Goal: Task Accomplishment & Management: Complete application form

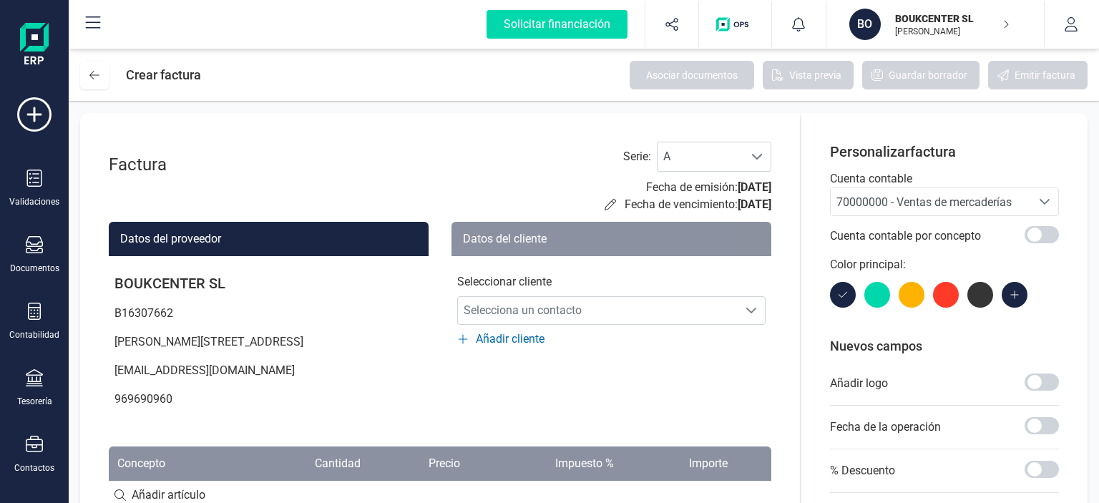
scroll to position [143, 0]
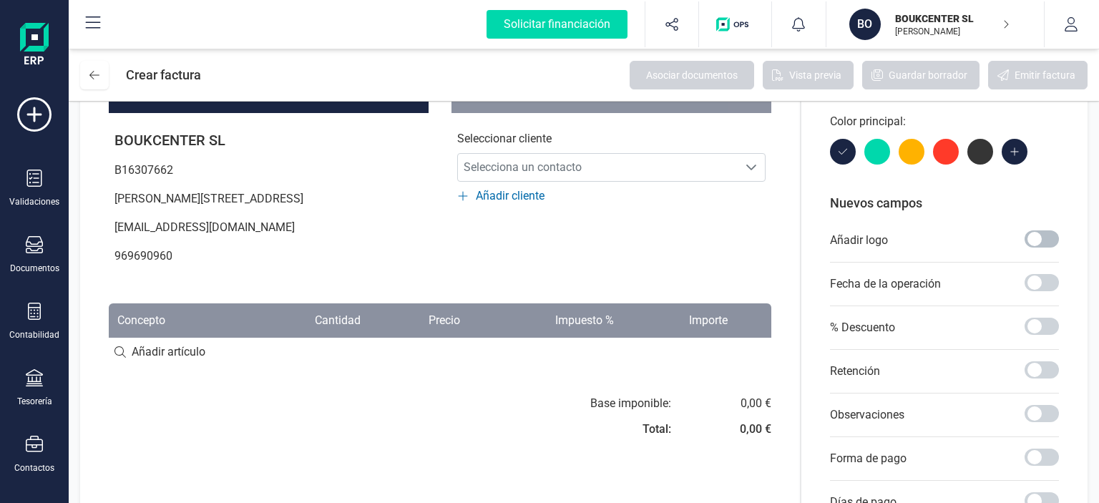
click at [1046, 241] on span at bounding box center [1041, 238] width 34 height 17
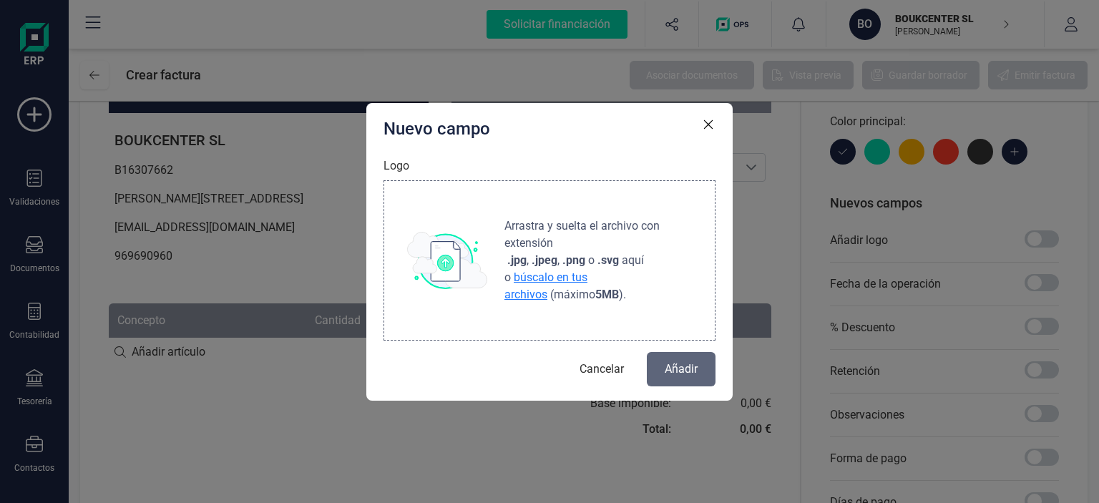
click at [574, 278] on span "búscalo en tus archivos" at bounding box center [545, 285] width 83 height 31
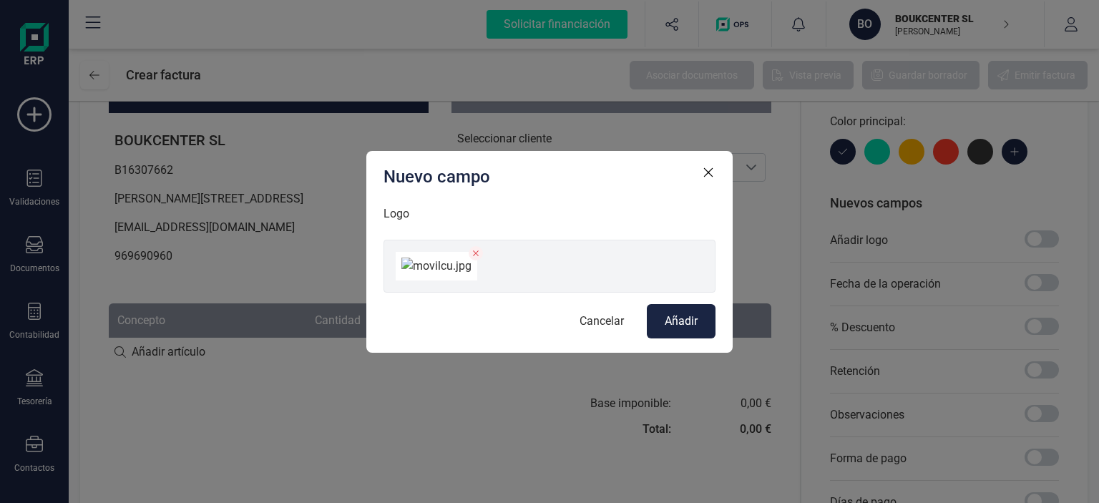
click at [687, 330] on span "Añadir" at bounding box center [680, 321] width 33 height 17
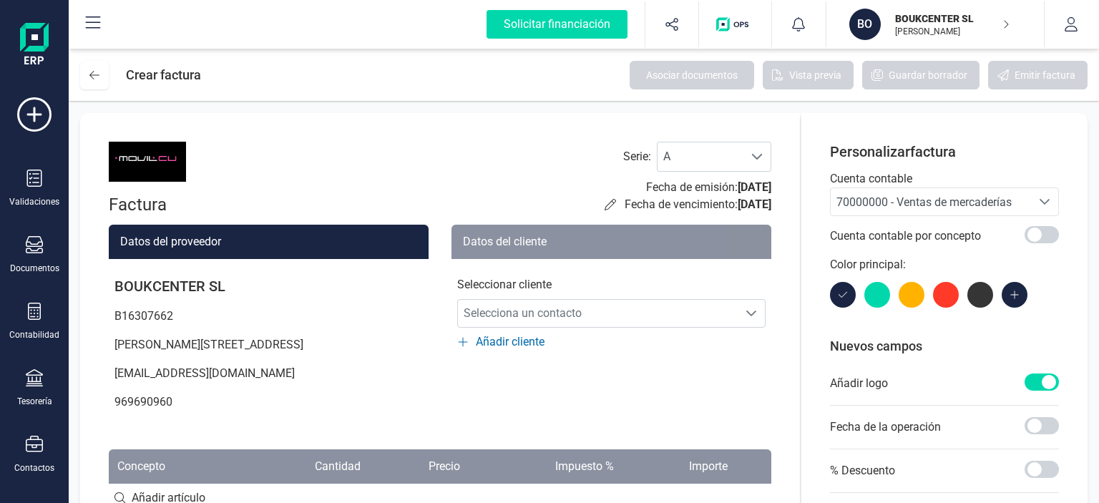
scroll to position [72, 0]
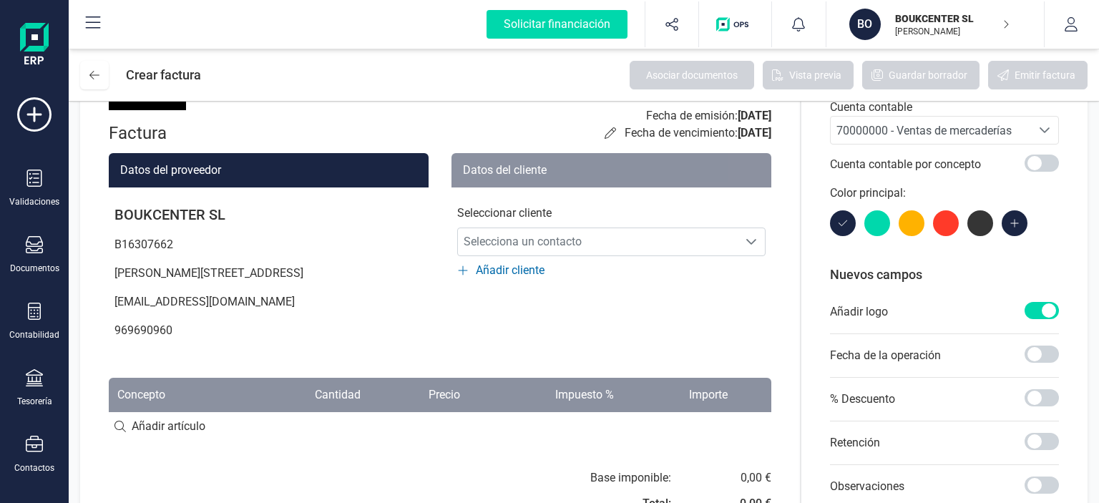
click at [521, 270] on span "Añadir cliente" at bounding box center [510, 270] width 69 height 17
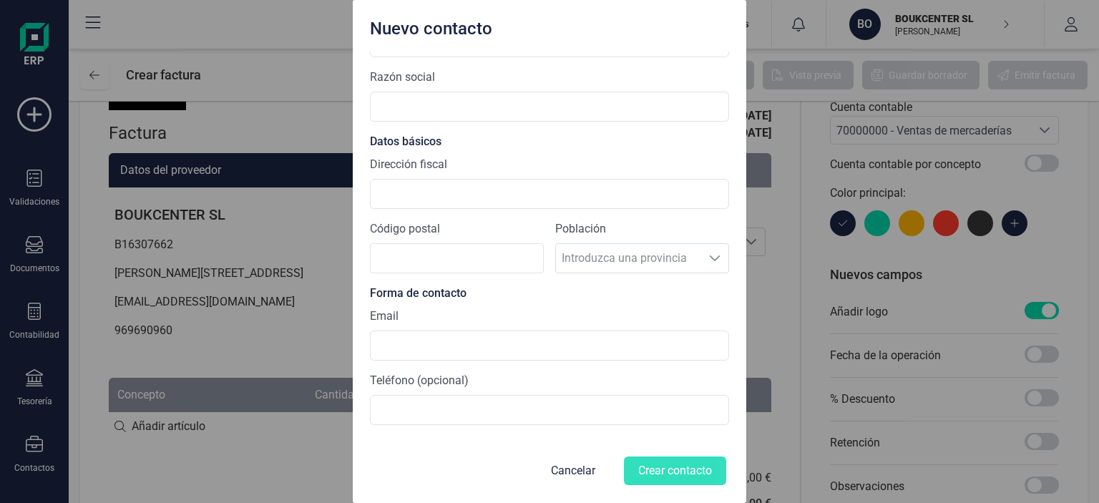
scroll to position [0, 0]
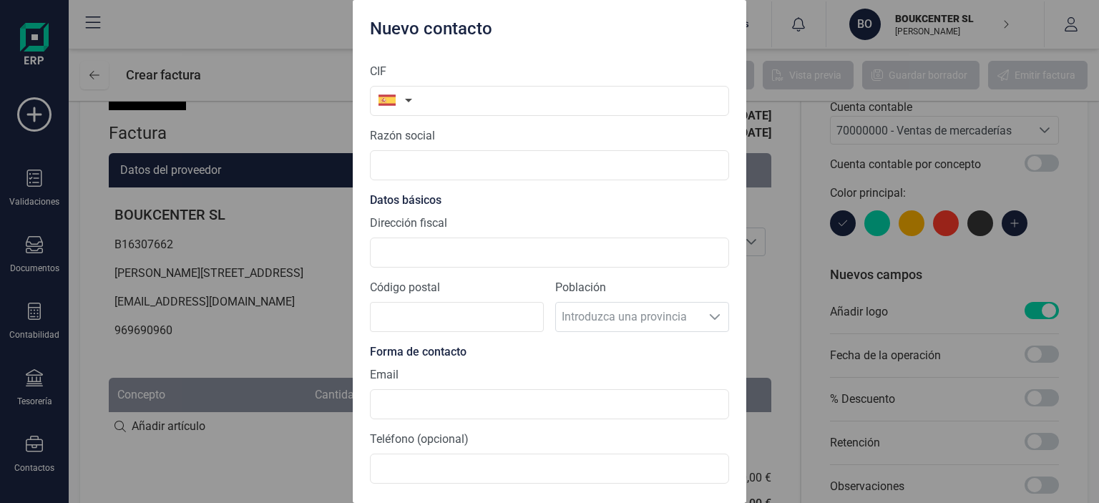
click at [781, 226] on div "Nuevo contacto CIF Razón social Datos básicos Dirección fiscal Código postal Po…" at bounding box center [549, 251] width 1099 height 503
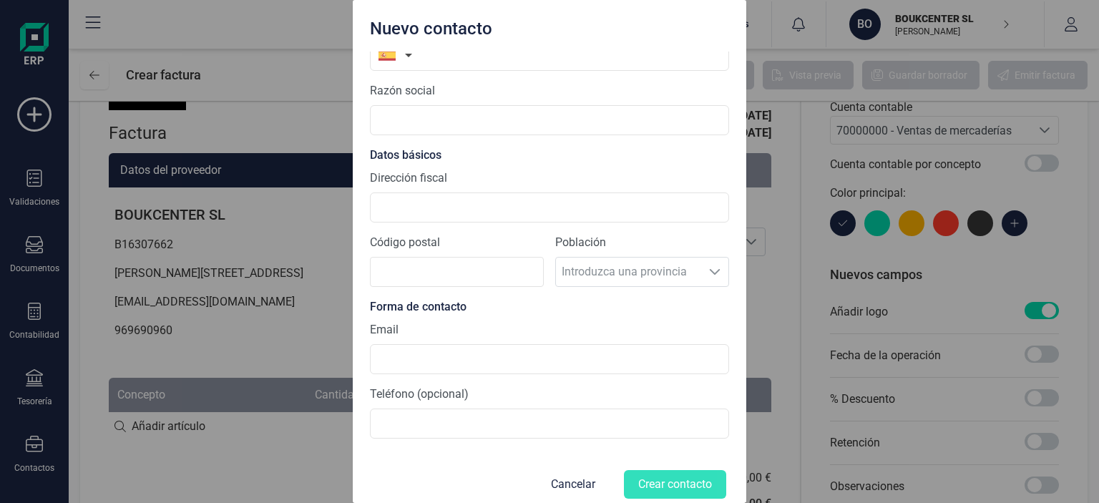
scroll to position [59, 0]
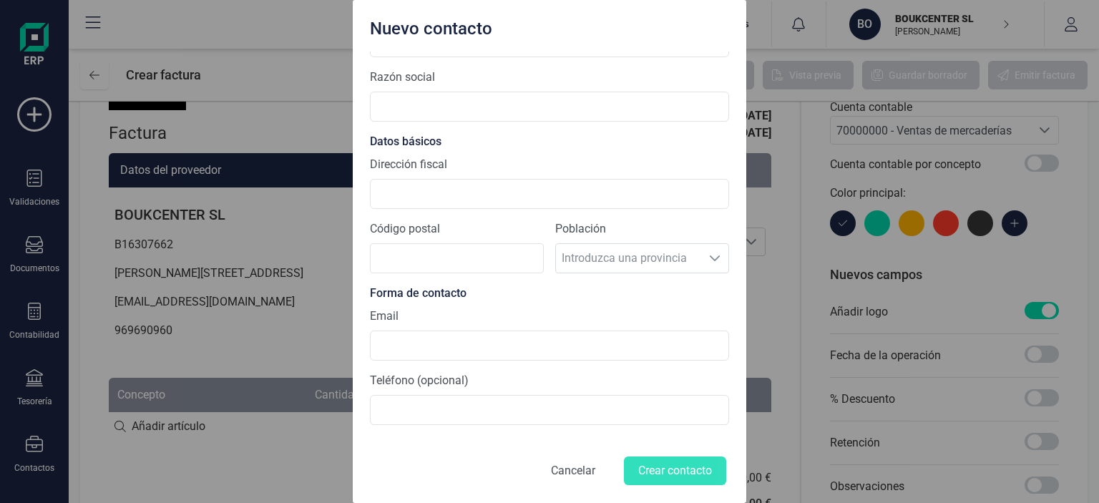
click at [561, 468] on button "Cancelar" at bounding box center [573, 470] width 79 height 34
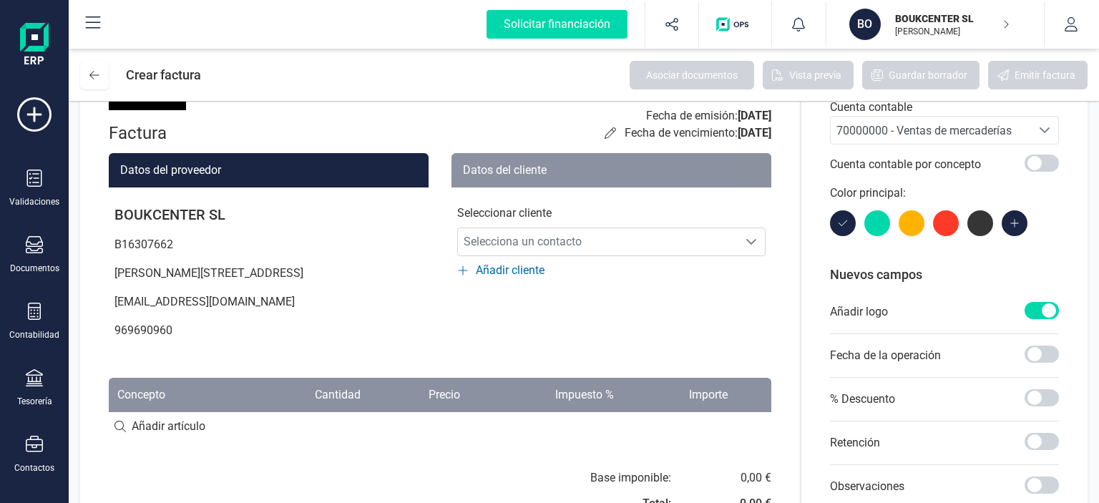
click at [1045, 127] on icon "Seleccione una cuenta" at bounding box center [1043, 129] width 11 height 11
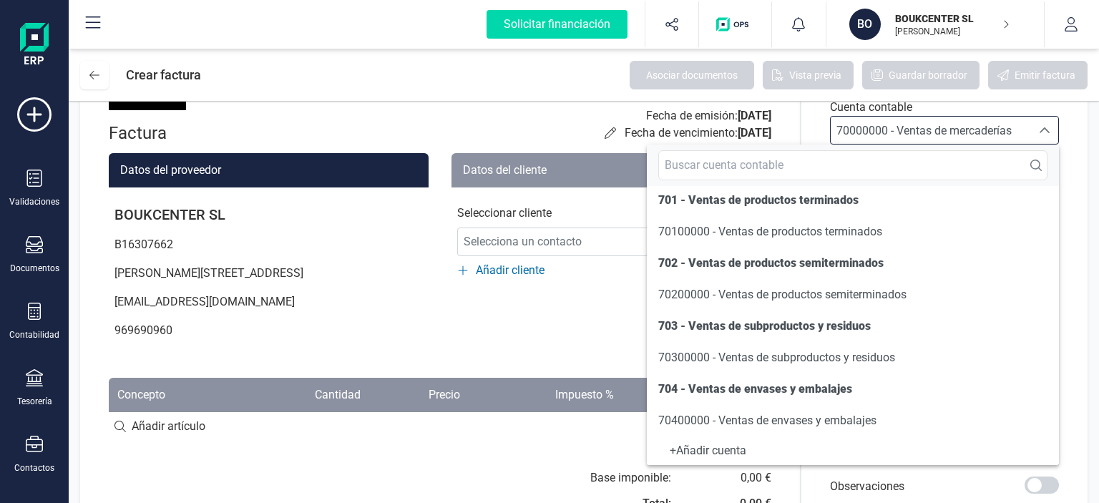
scroll to position [143, 0]
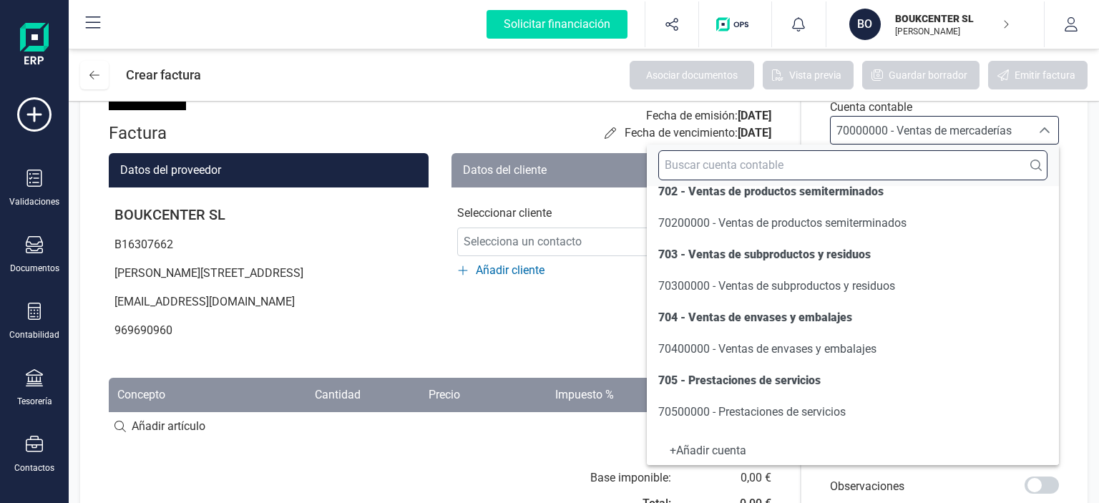
click at [697, 165] on input "text" at bounding box center [852, 165] width 389 height 30
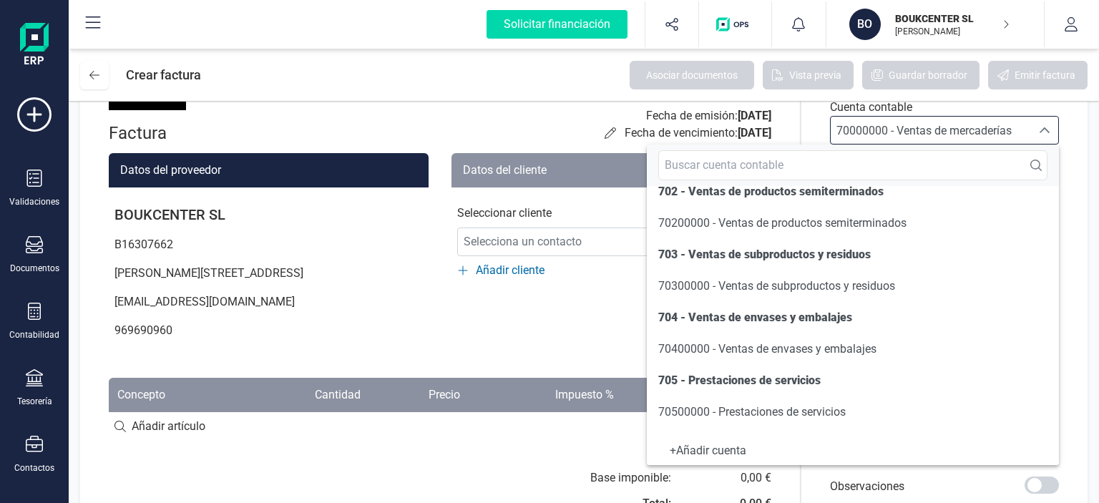
click at [712, 448] on div "+ Añadir cuenta" at bounding box center [852, 451] width 389 height 6
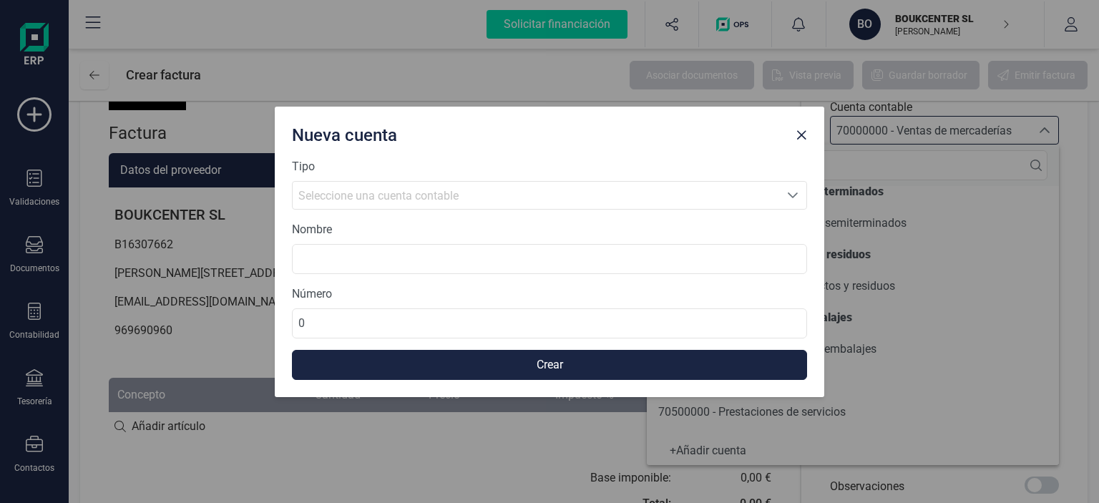
click at [790, 196] on icon "Seleccione una cuenta" at bounding box center [792, 195] width 10 height 6
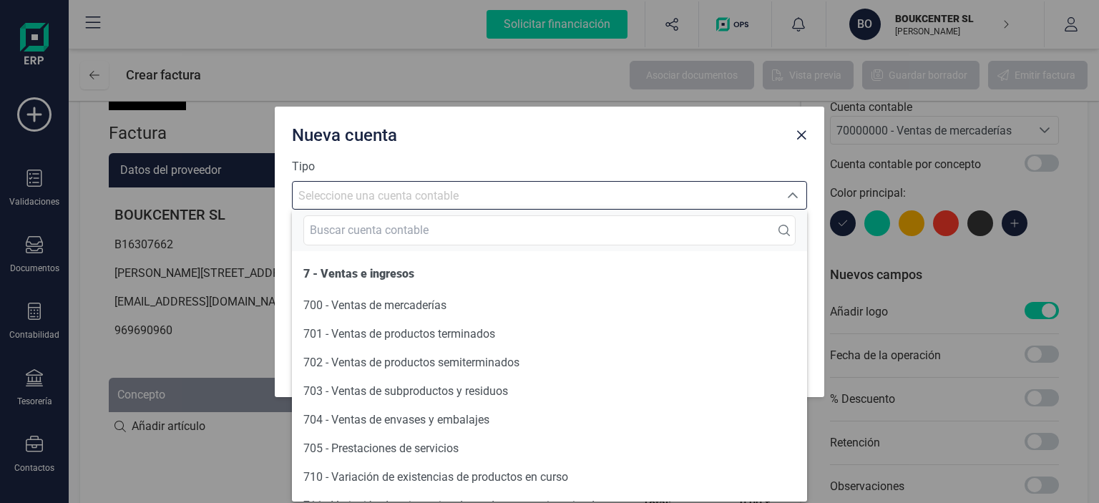
click at [790, 196] on icon "Seleccione una cuenta" at bounding box center [792, 195] width 11 height 11
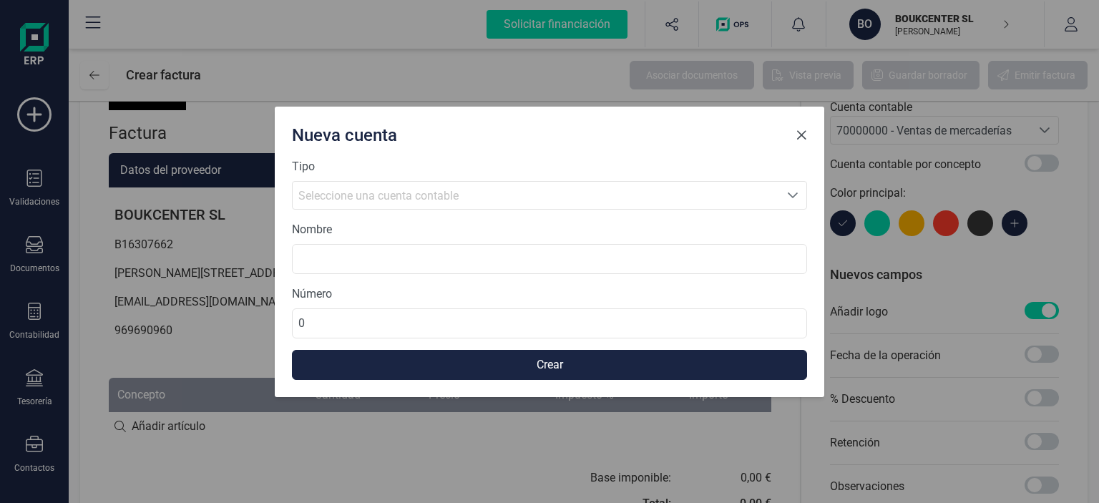
click at [801, 143] on button "Close" at bounding box center [801, 135] width 23 height 23
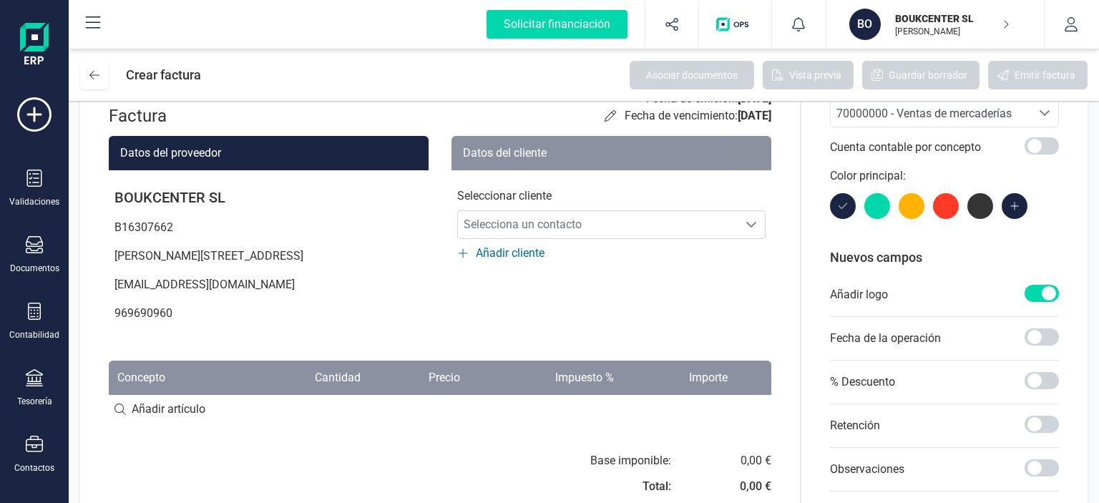
scroll to position [0, 0]
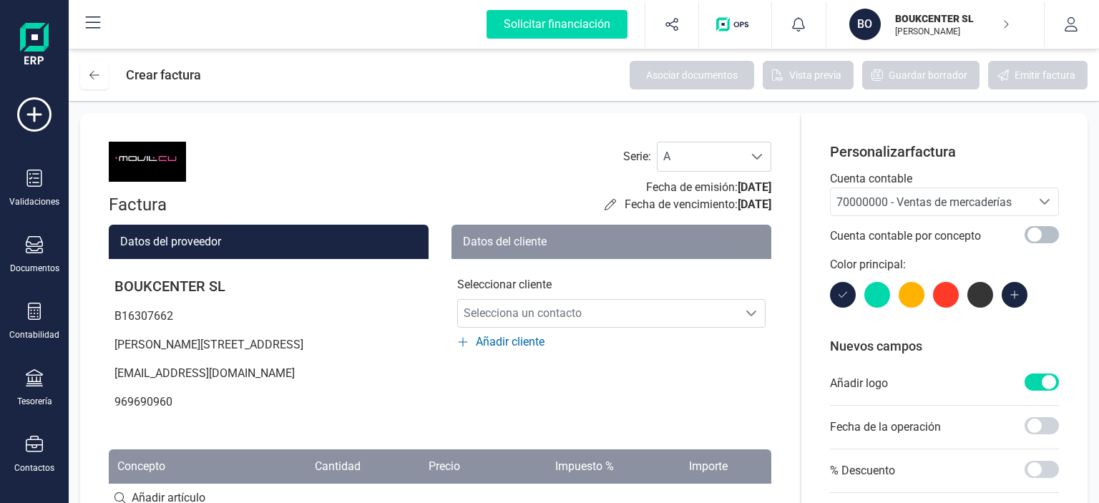
click at [1050, 235] on span at bounding box center [1041, 234] width 34 height 17
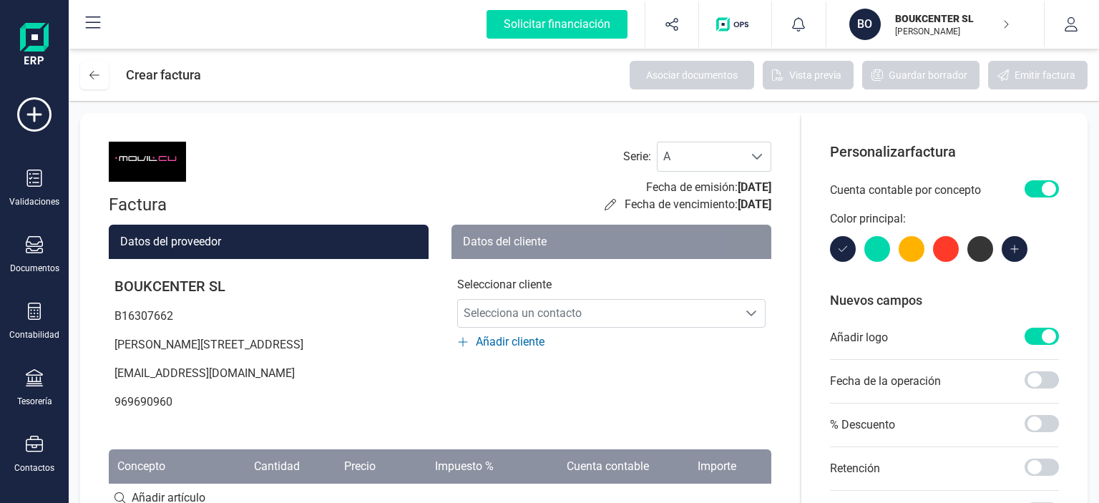
scroll to position [72, 0]
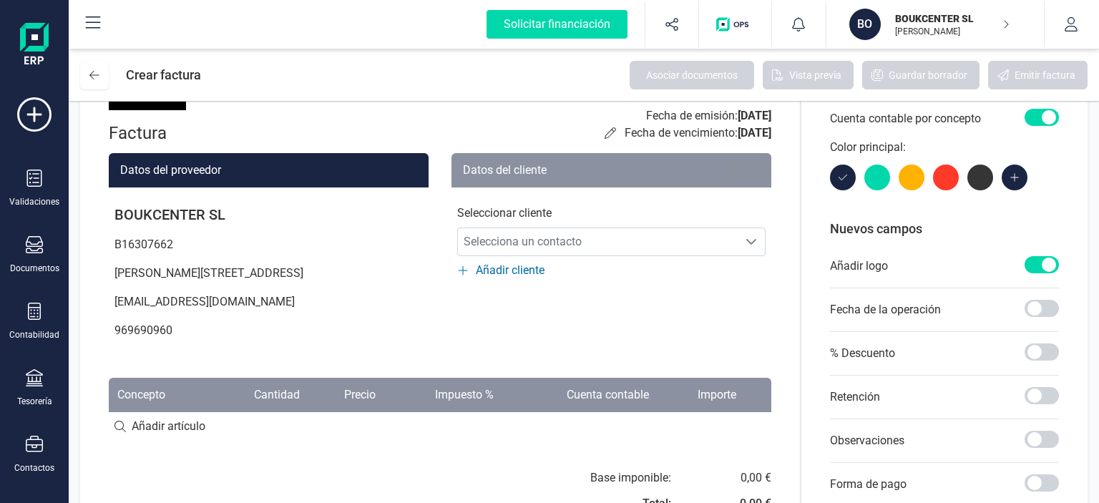
click at [518, 269] on span "Añadir cliente" at bounding box center [510, 270] width 69 height 17
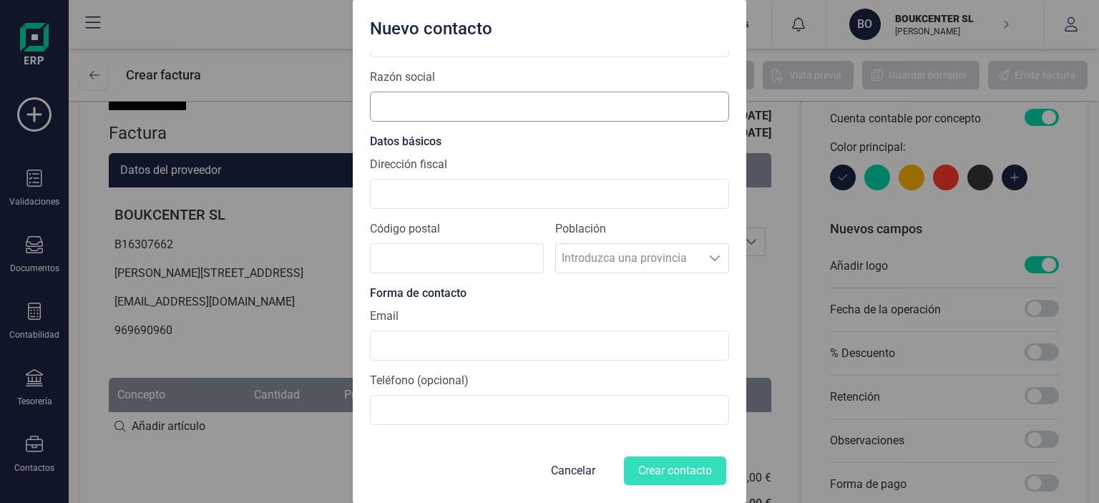
scroll to position [0, 0]
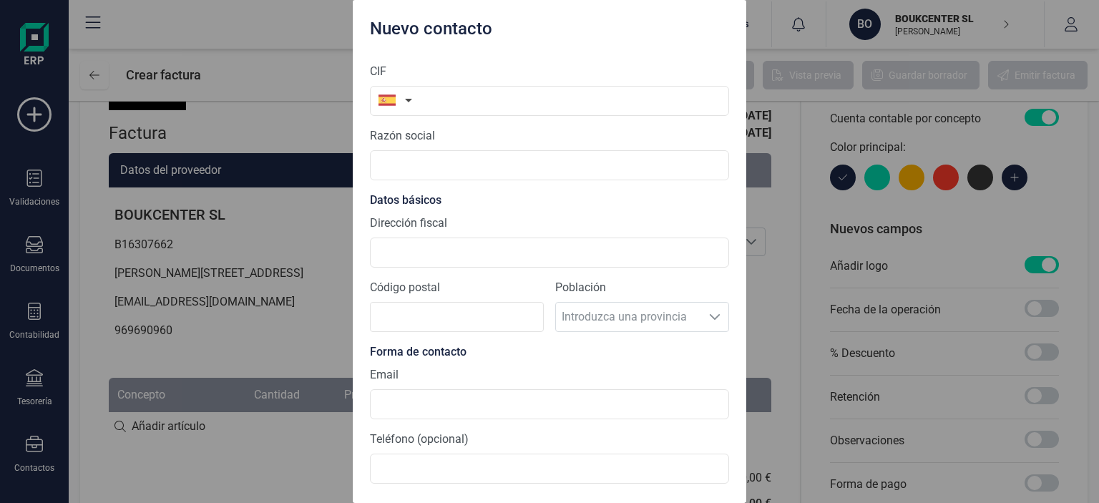
click at [278, 24] on div "Nuevo contacto CIF Razón social Datos básicos Dirección fiscal Código postal Po…" at bounding box center [549, 251] width 1099 height 503
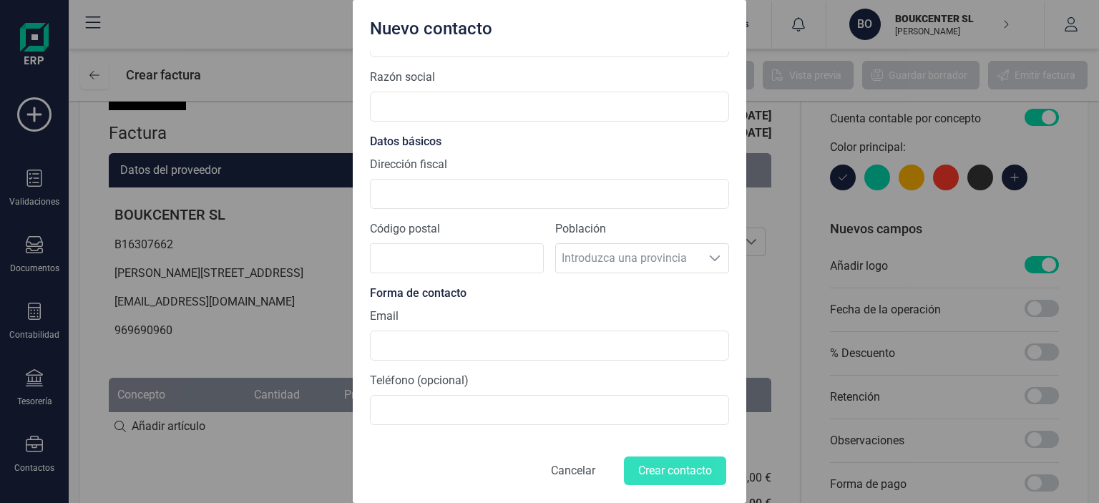
click at [559, 468] on button "Cancelar" at bounding box center [573, 470] width 79 height 34
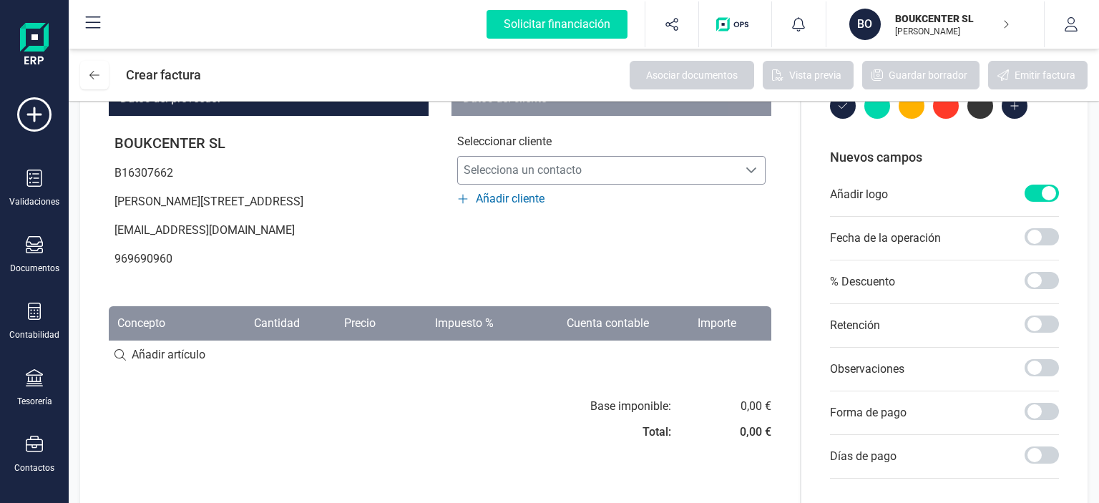
scroll to position [215, 0]
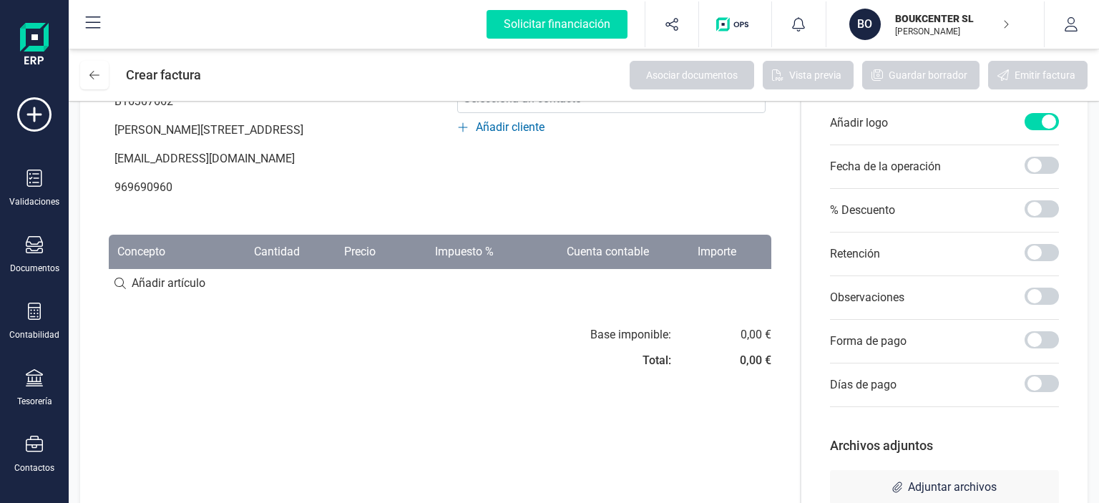
click at [524, 129] on span "Añadir cliente" at bounding box center [510, 127] width 69 height 17
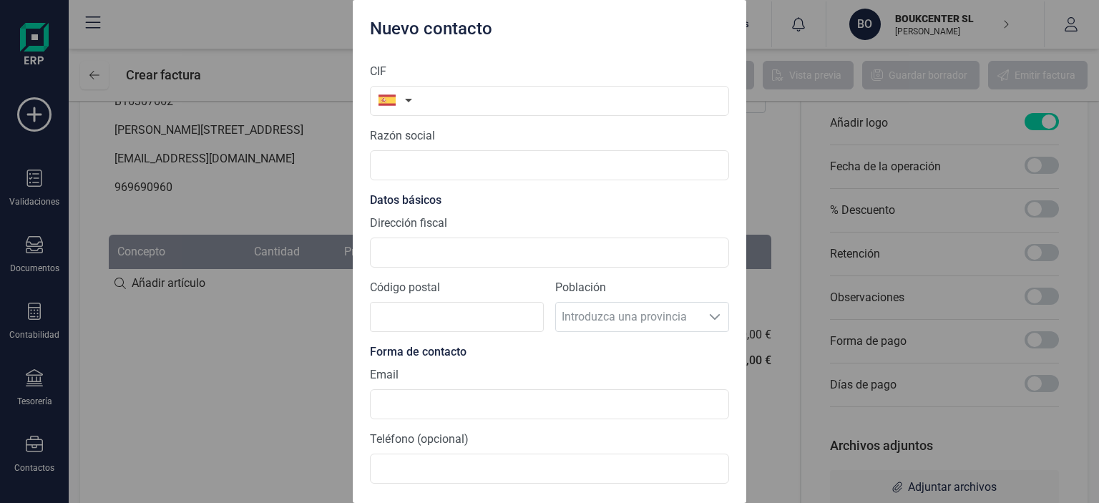
click at [407, 99] on button "button" at bounding box center [392, 100] width 45 height 29
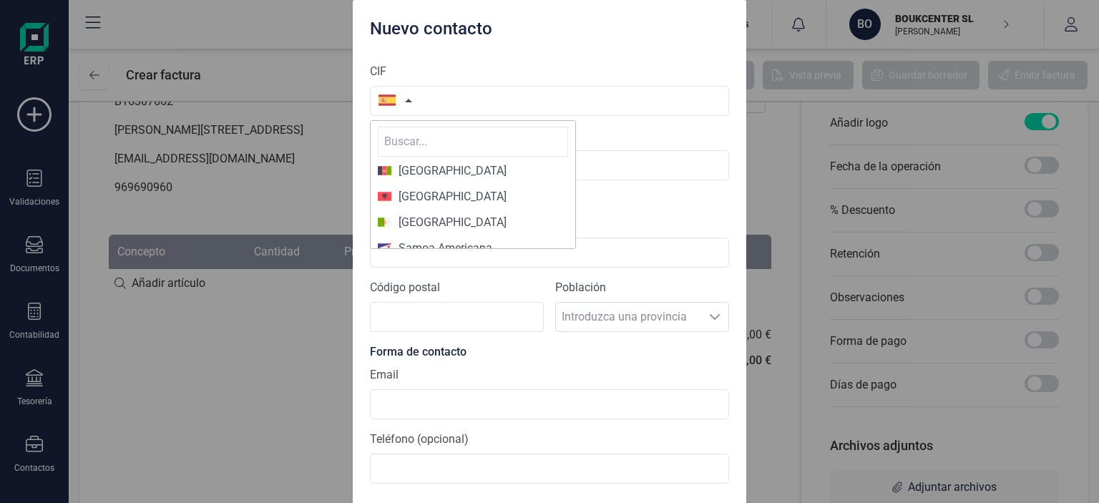
click at [407, 99] on button "button" at bounding box center [392, 100] width 45 height 29
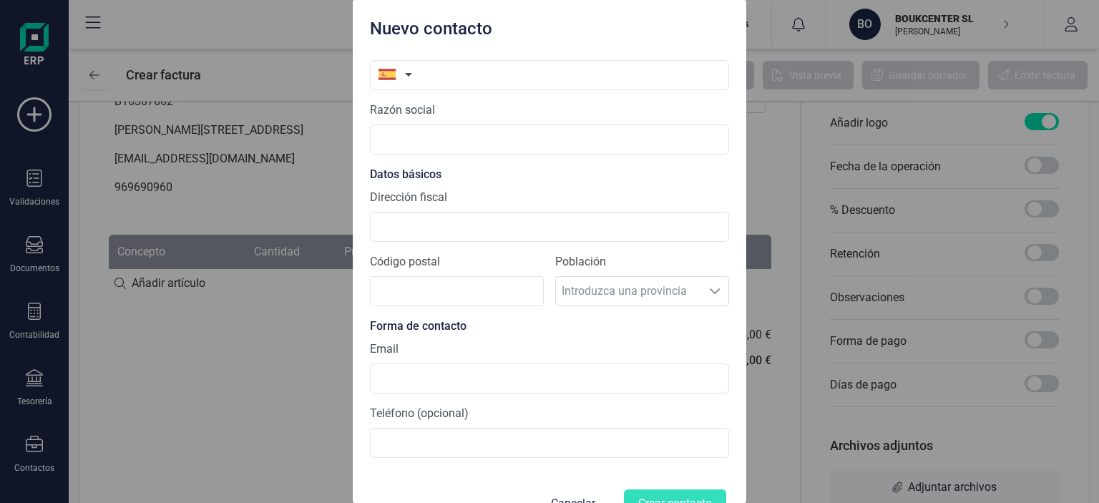
scroll to position [59, 0]
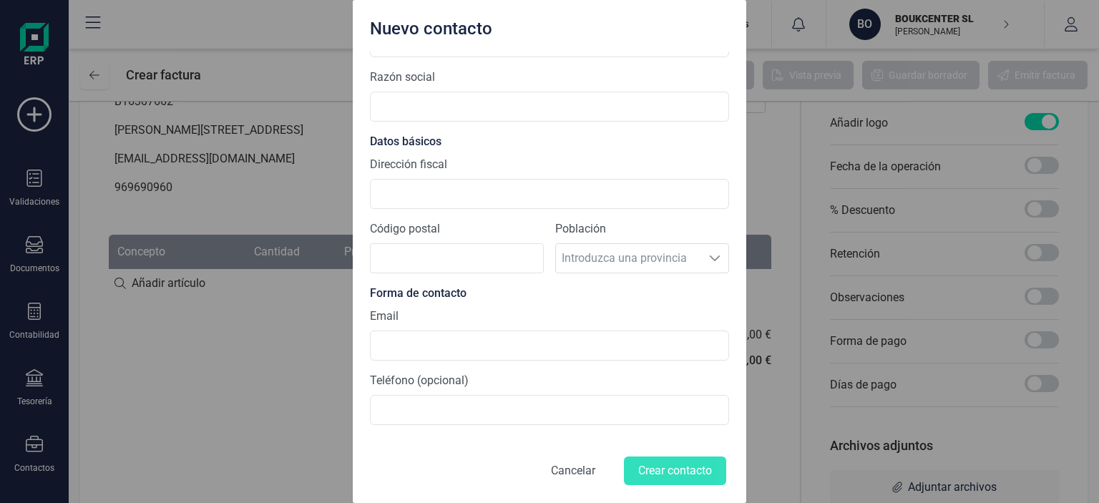
click at [564, 460] on button "Cancelar" at bounding box center [573, 470] width 79 height 34
